Goal: Task Accomplishment & Management: Complete application form

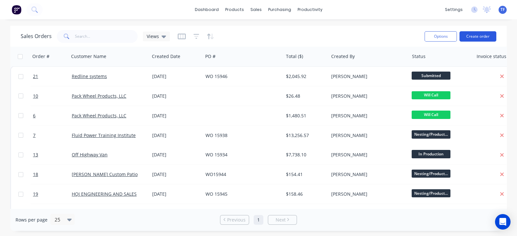
click at [470, 35] on button "Create order" at bounding box center [477, 36] width 37 height 10
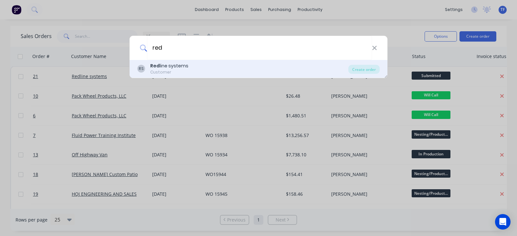
type input "red"
click at [173, 71] on div "Customer" at bounding box center [169, 72] width 38 height 6
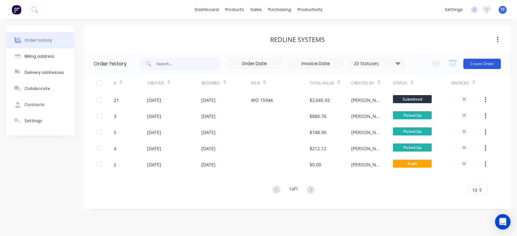
click at [491, 67] on button "Create Order" at bounding box center [481, 64] width 37 height 10
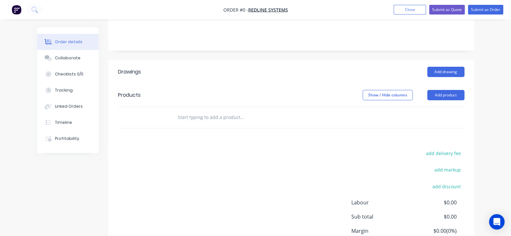
scroll to position [121, 0]
click at [464, 89] on button "Add product" at bounding box center [445, 94] width 37 height 10
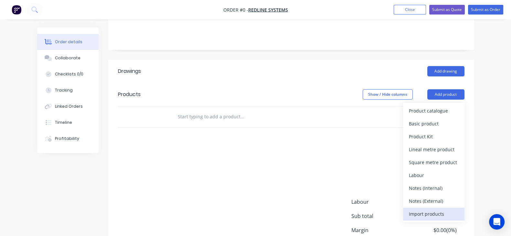
click at [457, 210] on div "Import products" at bounding box center [434, 214] width 50 height 9
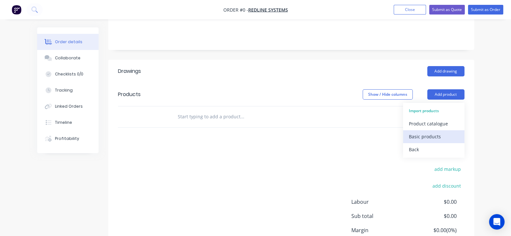
click at [458, 132] on div "Basic products" at bounding box center [434, 136] width 50 height 9
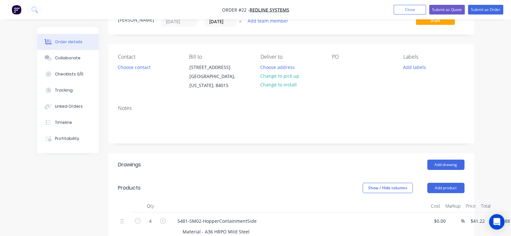
scroll to position [40, 0]
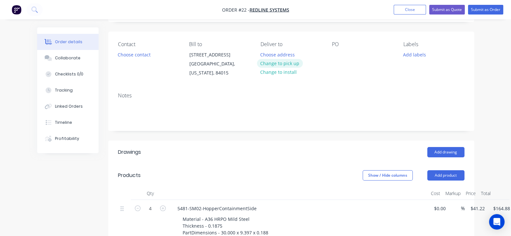
click at [283, 63] on button "Change to pick up" at bounding box center [280, 63] width 46 height 9
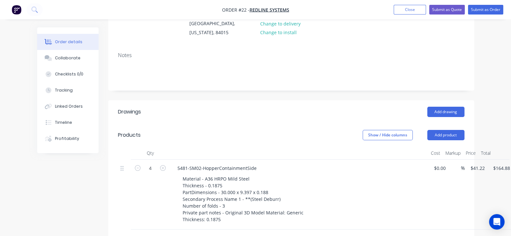
scroll to position [0, 0]
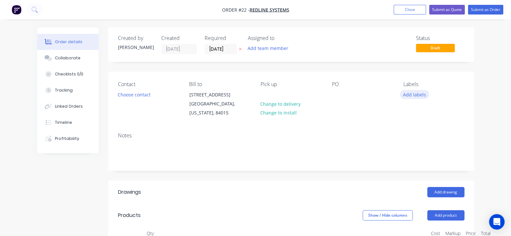
click at [429, 93] on button "Add labels" at bounding box center [415, 94] width 30 height 9
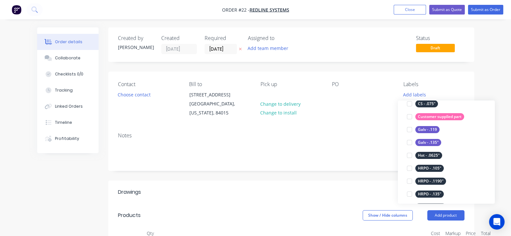
scroll to position [282, 0]
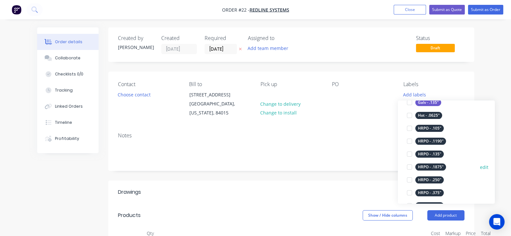
click at [410, 168] on div at bounding box center [409, 167] width 13 height 13
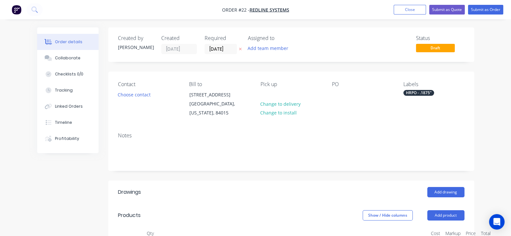
click at [366, 119] on div "Contact Choose contact [PERSON_NAME] to [STREET_ADDRESS][US_STATE] Pick up Chan…" at bounding box center [291, 100] width 366 height 56
click at [205, 47] on input "[DATE]" at bounding box center [221, 49] width 32 height 10
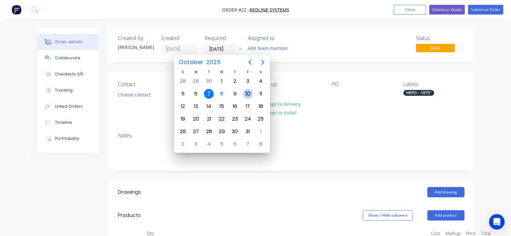
click at [247, 92] on div "10" at bounding box center [248, 94] width 10 height 10
type input "[DATE]"
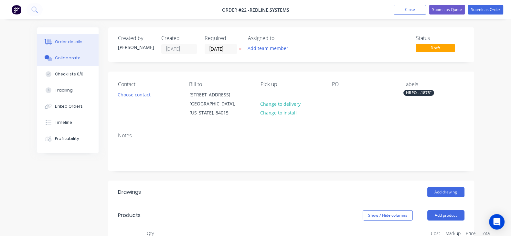
click at [37, 61] on button "Collaborate" at bounding box center [67, 58] width 61 height 16
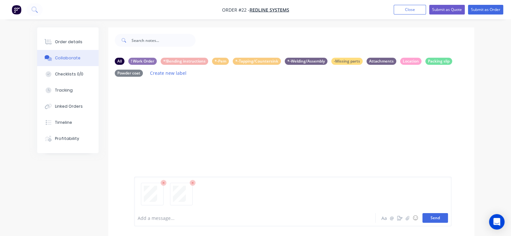
click at [448, 220] on button "Send" at bounding box center [435, 219] width 26 height 10
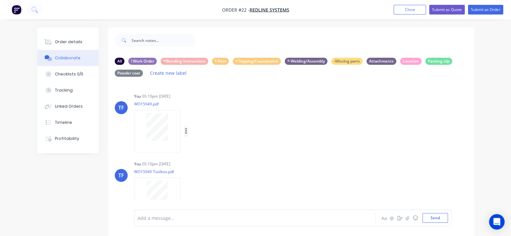
click at [185, 129] on icon "button" at bounding box center [185, 132] width 1 height 6
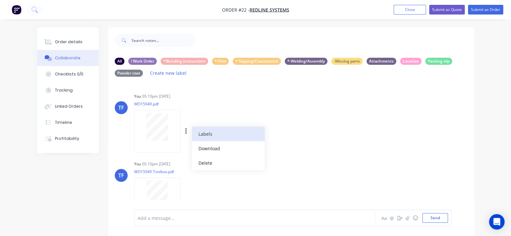
click at [192, 135] on button "Labels" at bounding box center [228, 134] width 73 height 15
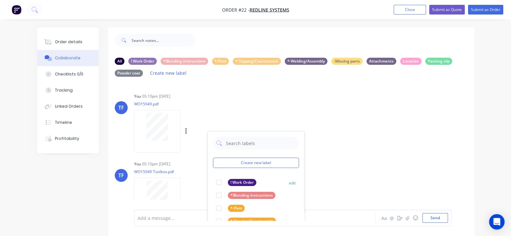
click at [228, 180] on div "! Work Order" at bounding box center [242, 182] width 28 height 7
click at [187, 115] on div "Labels Download Delete" at bounding box center [160, 131] width 53 height 48
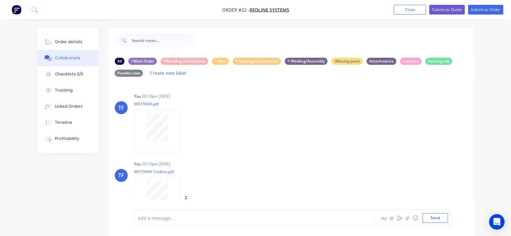
click at [185, 197] on icon "button" at bounding box center [185, 199] width 1 height 6
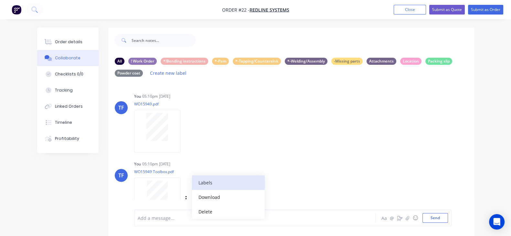
click at [192, 188] on button "Labels" at bounding box center [228, 183] width 73 height 15
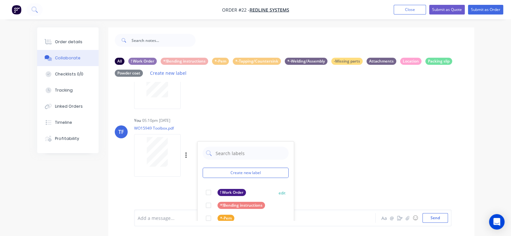
scroll to position [80, 0]
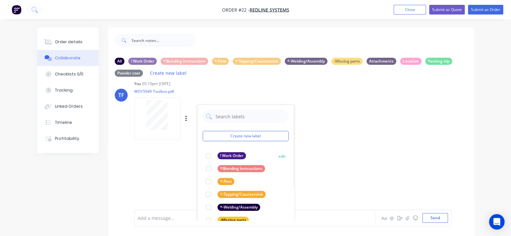
click at [217, 157] on div "! Work Order" at bounding box center [231, 155] width 28 height 7
click at [313, 132] on div "TF You 05:10pm [DATE] WO15949 Toolbox.pdf Labels Download Delete Create new lab…" at bounding box center [291, 108] width 366 height 58
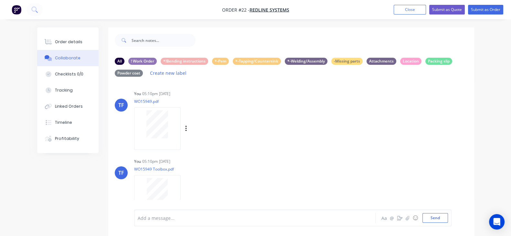
click at [137, 130] on div at bounding box center [157, 124] width 41 height 28
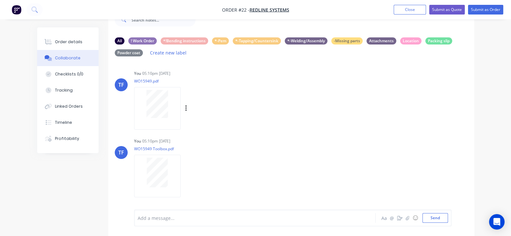
scroll to position [0, 0]
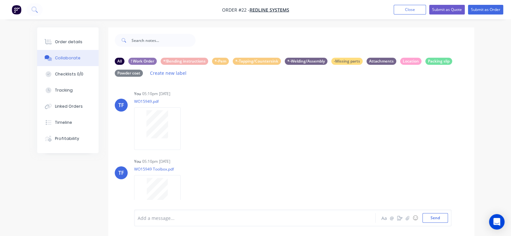
drag, startPoint x: 52, startPoint y: 41, endPoint x: 68, endPoint y: 44, distance: 16.5
click at [52, 41] on button "Order details" at bounding box center [67, 42] width 61 height 16
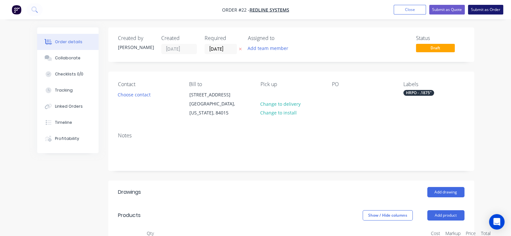
click at [473, 13] on button "Submit as Order" at bounding box center [485, 10] width 35 height 10
